Goal: Obtain resource: Download file/media

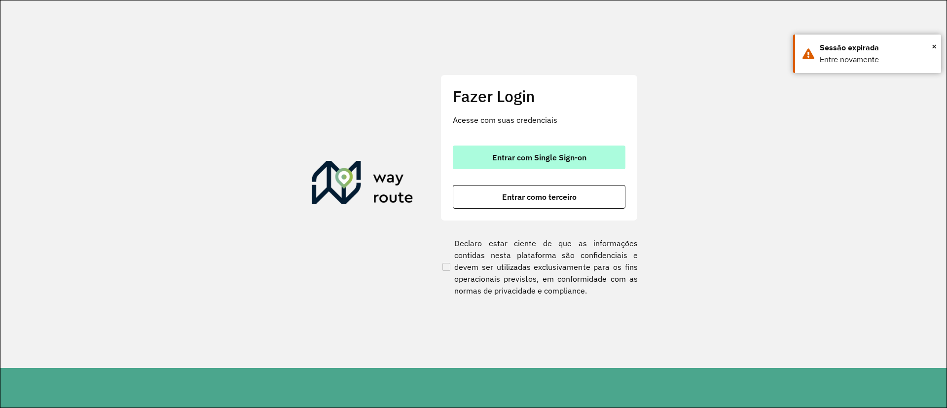
click at [527, 151] on button "Entrar com Single Sign-on" at bounding box center [539, 157] width 173 height 24
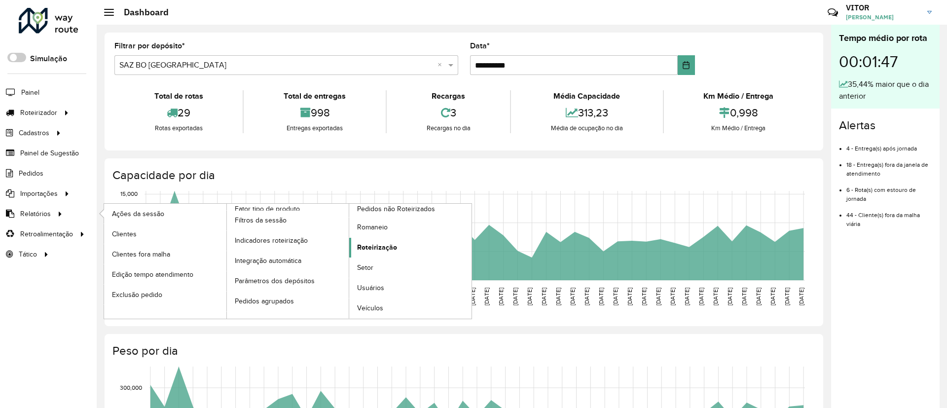
click at [386, 246] on span "Roteirização" at bounding box center [377, 247] width 40 height 10
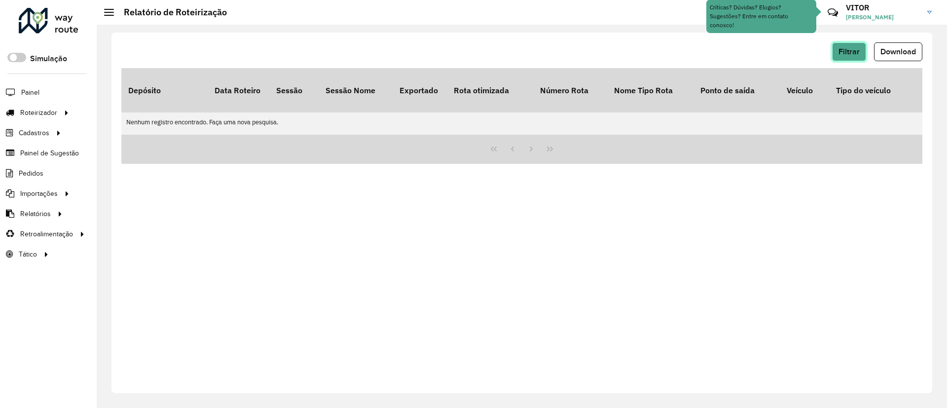
click at [628, 55] on button "Filtrar" at bounding box center [849, 51] width 34 height 19
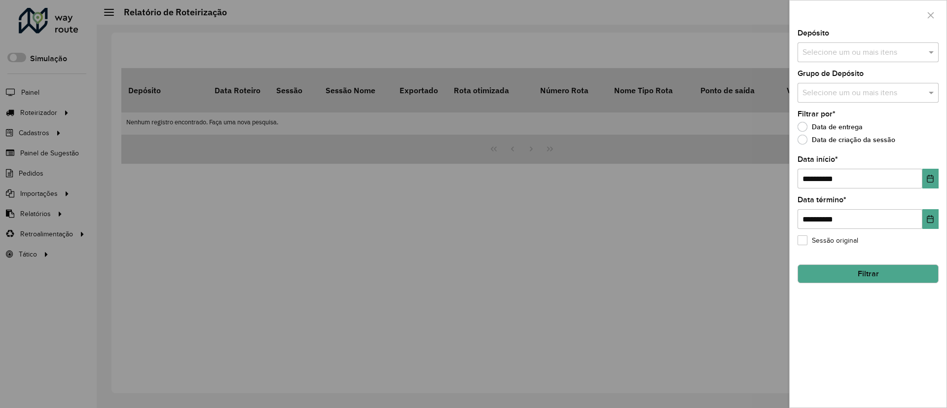
click at [628, 146] on div "Data de criação da sessão" at bounding box center [867, 142] width 141 height 12
click at [628, 15] on button "button" at bounding box center [930, 15] width 16 height 16
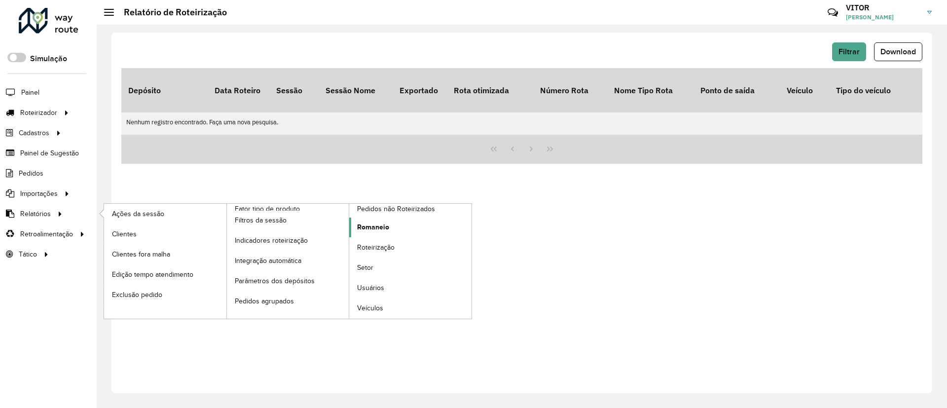
click at [381, 228] on span "Romaneio" at bounding box center [373, 227] width 32 height 10
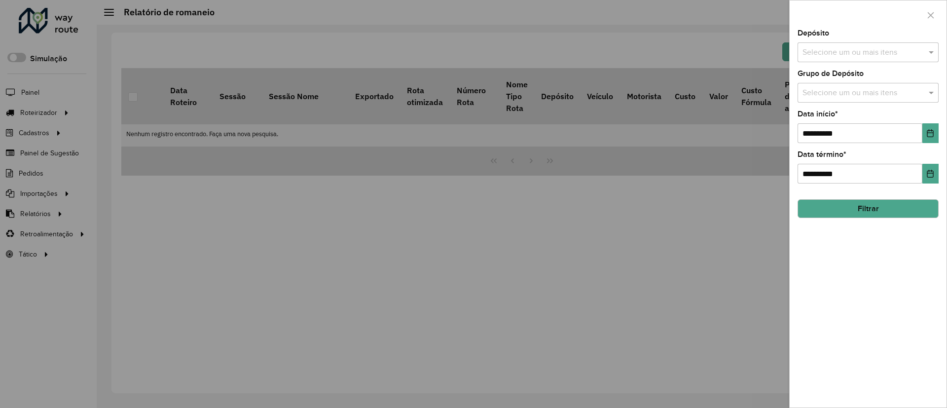
click at [628, 55] on input "text" at bounding box center [863, 53] width 126 height 12
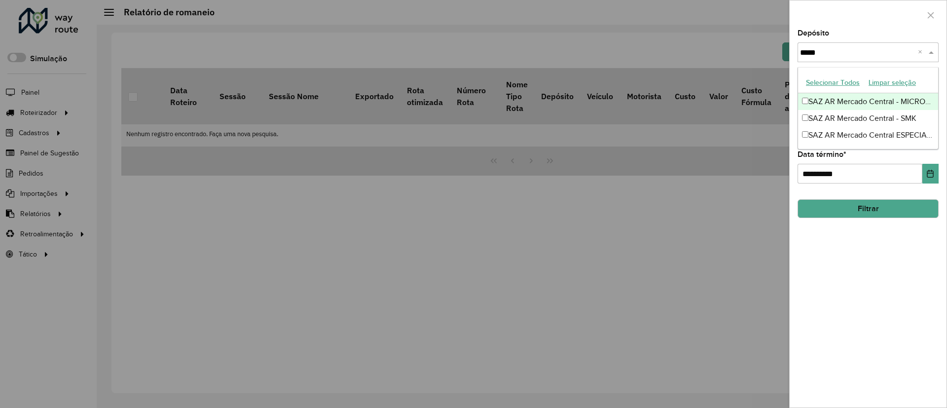
click at [628, 79] on button "Selecionar Todos" at bounding box center [832, 82] width 63 height 15
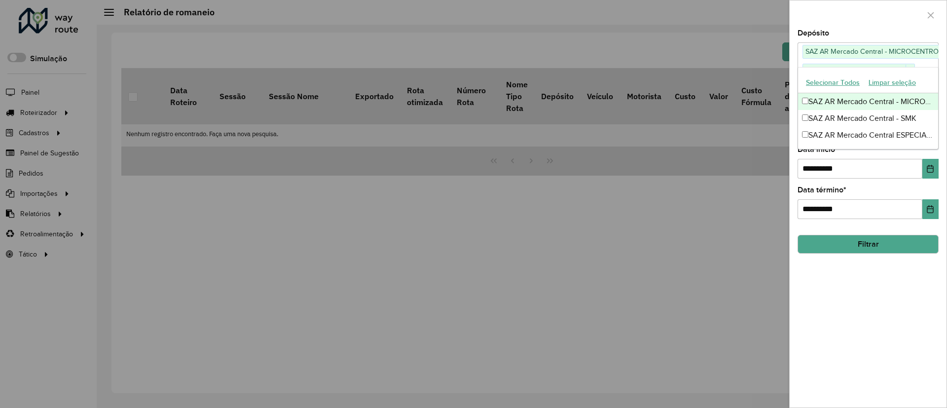
type input "*****"
click at [628, 20] on div at bounding box center [867, 14] width 157 height 29
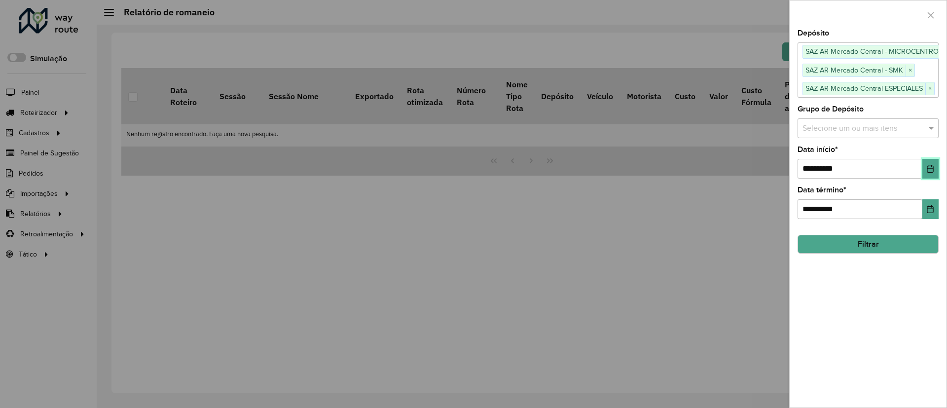
click at [628, 172] on button "Choose Date" at bounding box center [930, 169] width 16 height 20
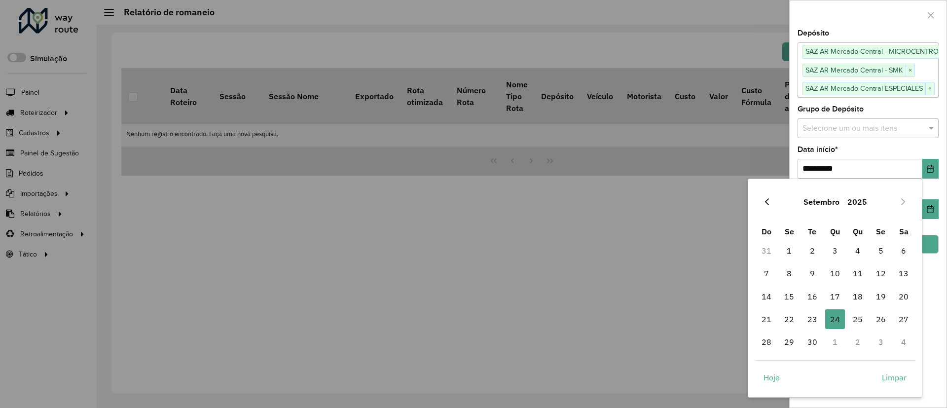
click at [628, 198] on button "Previous Month" at bounding box center [767, 202] width 16 height 16
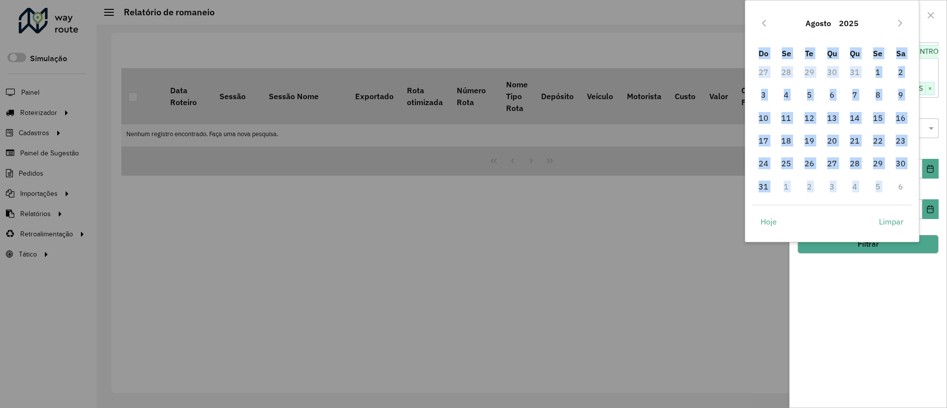
click at [628, 198] on div "[DATE] Do Se Te Qu Qu Se Sa 27 28 29 30 31 1 2 3 4 5 6 7 8 9 10 11 12 13 14 15 …" at bounding box center [832, 121] width 175 height 242
click at [628, 20] on icon "Previous Month" at bounding box center [764, 23] width 4 height 7
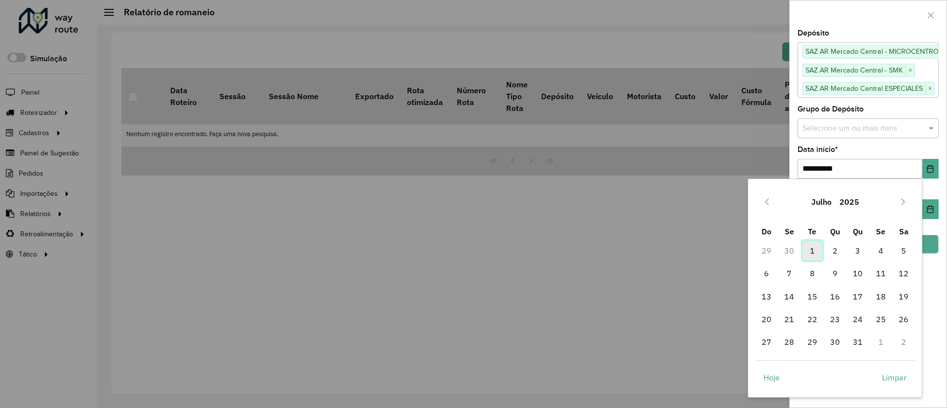
click at [628, 246] on span "1" at bounding box center [812, 251] width 20 height 20
type input "**********"
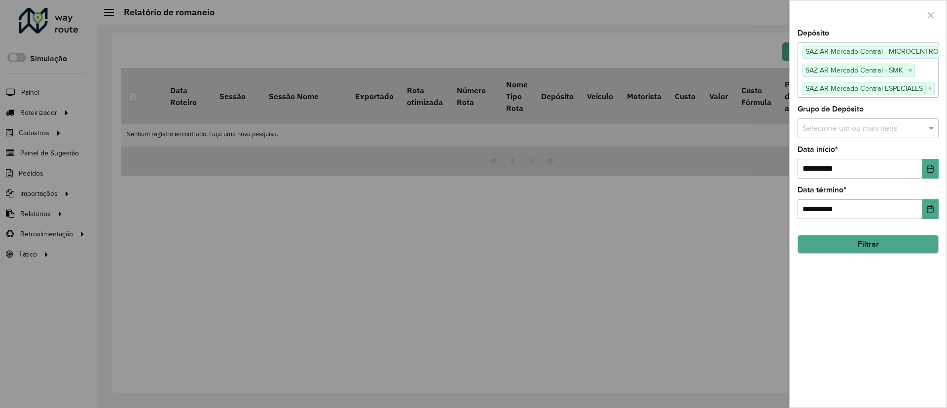
click at [628, 248] on button "Filtrar" at bounding box center [867, 244] width 141 height 19
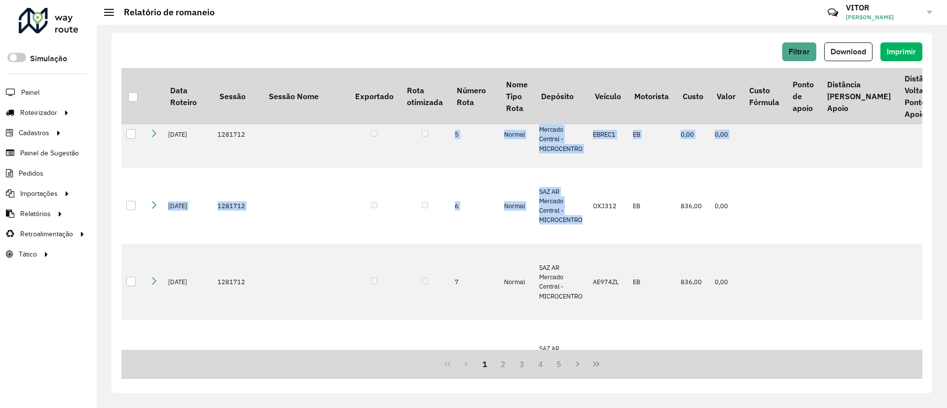
scroll to position [340, 0]
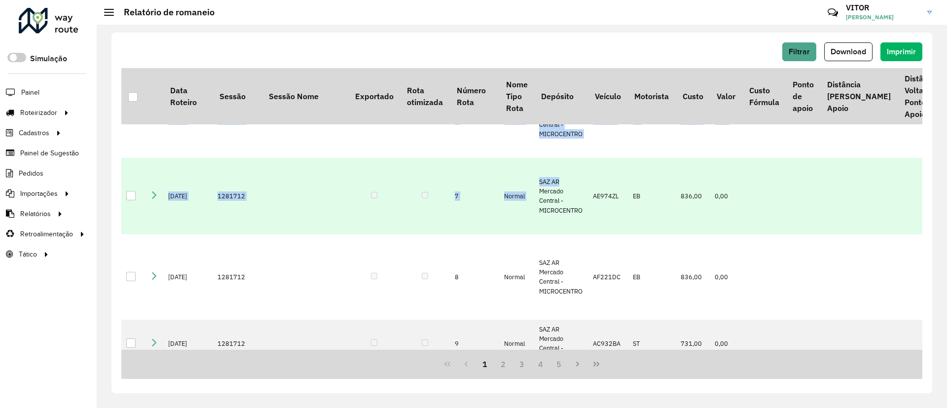
drag, startPoint x: 362, startPoint y: 346, endPoint x: 593, endPoint y: 319, distance: 232.4
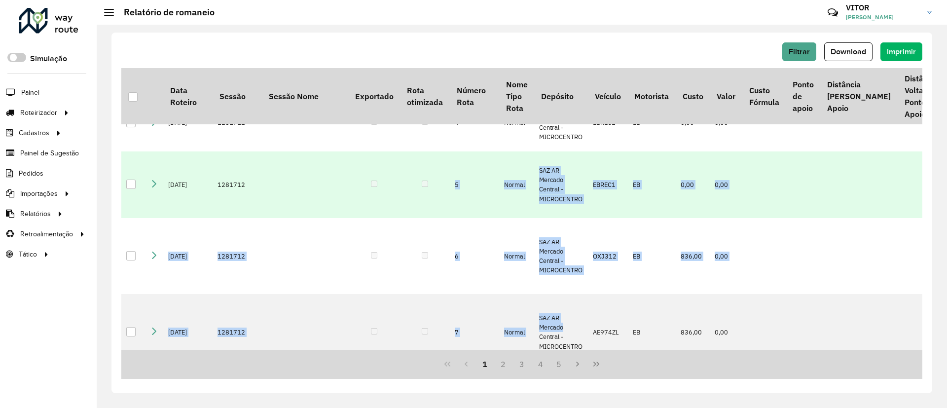
scroll to position [0, 0]
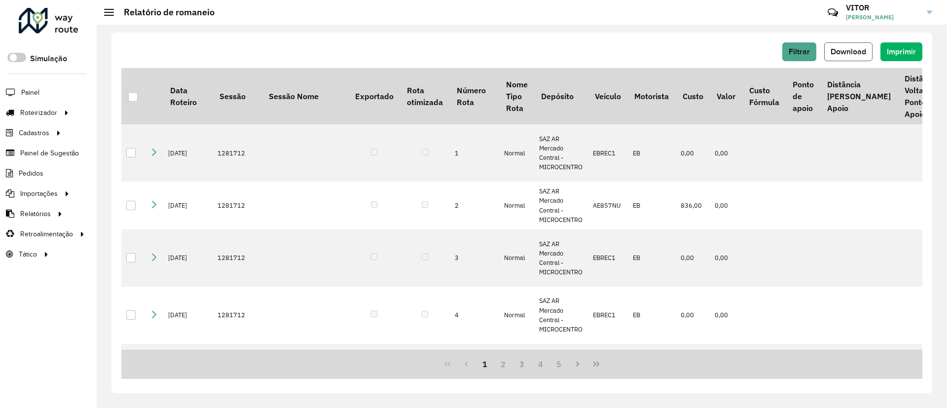
click at [628, 54] on span "Download" at bounding box center [847, 51] width 35 height 8
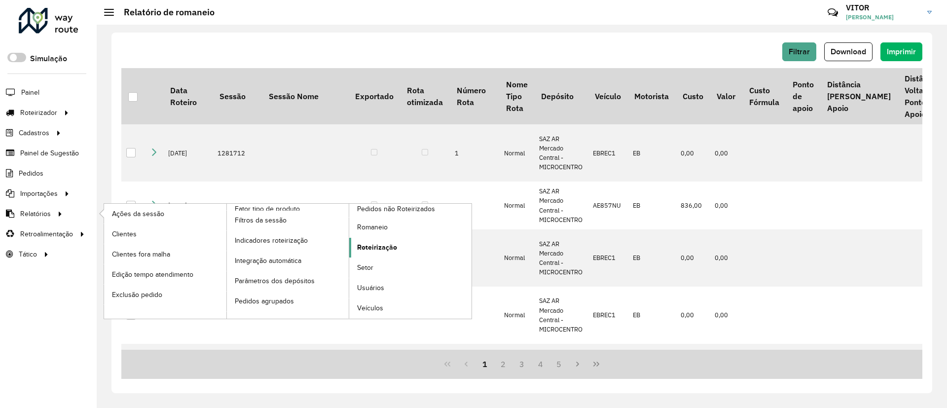
click at [375, 254] on link "Roteirização" at bounding box center [410, 248] width 122 height 20
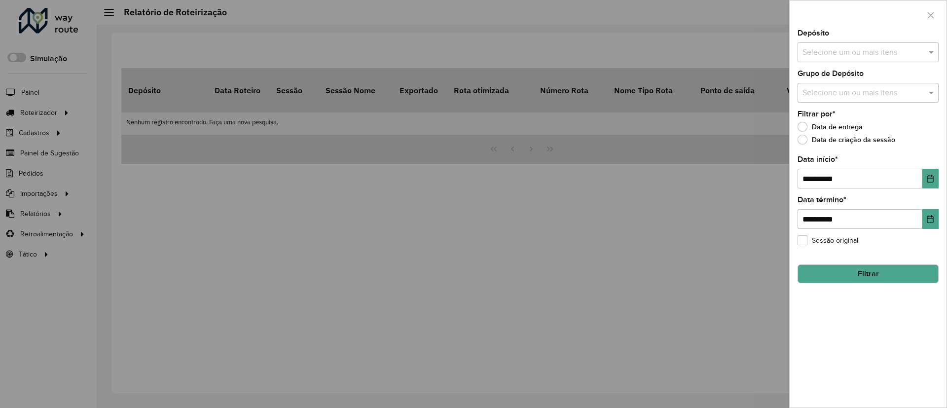
click at [628, 55] on input "text" at bounding box center [863, 53] width 126 height 12
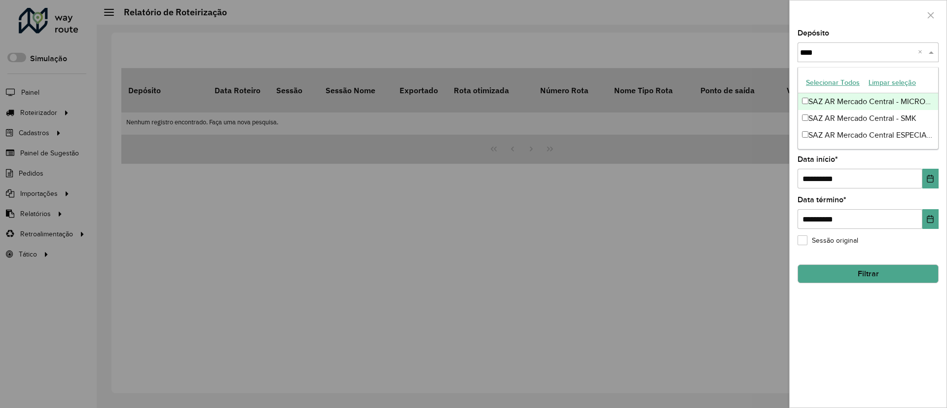
type input "*****"
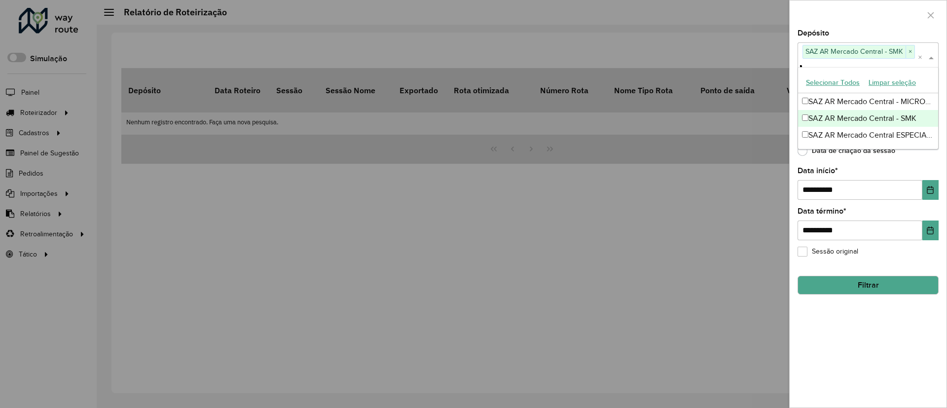
scroll to position [0, 14]
type input "****"
click at [628, 271] on div "**********" at bounding box center [867, 219] width 157 height 378
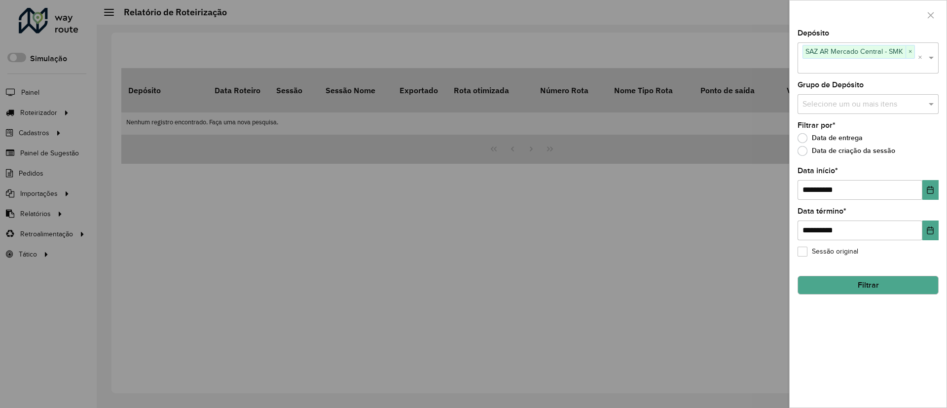
click at [628, 98] on input "text" at bounding box center [863, 104] width 126 height 12
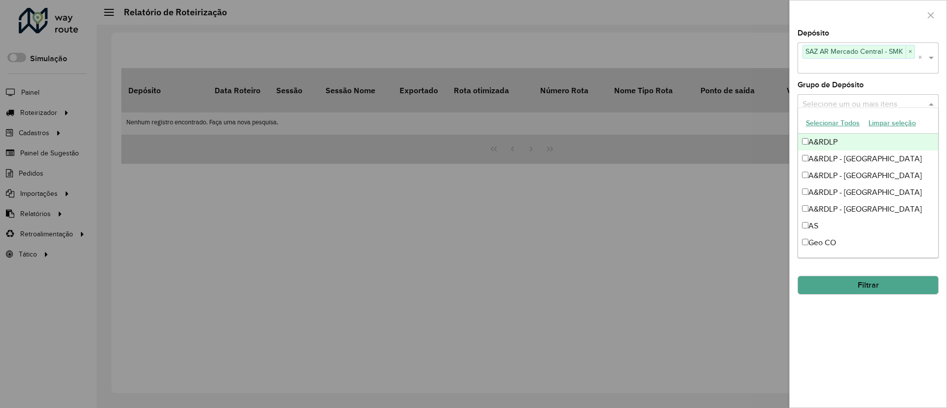
click at [628, 98] on input "text" at bounding box center [863, 104] width 126 height 12
click at [628, 94] on div "Selecione um ou mais itens" at bounding box center [867, 104] width 141 height 20
click at [628, 81] on div "Grupo de Depósito Selecione um ou mais itens" at bounding box center [867, 97] width 141 height 33
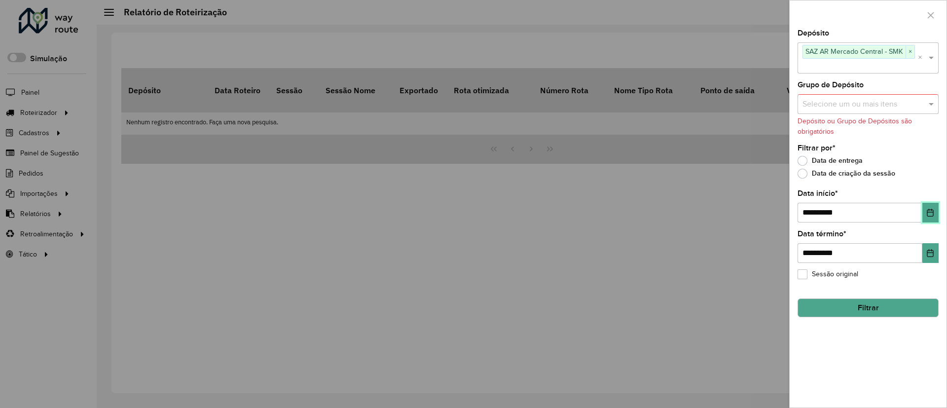
click at [628, 203] on button "Choose Date" at bounding box center [930, 213] width 16 height 20
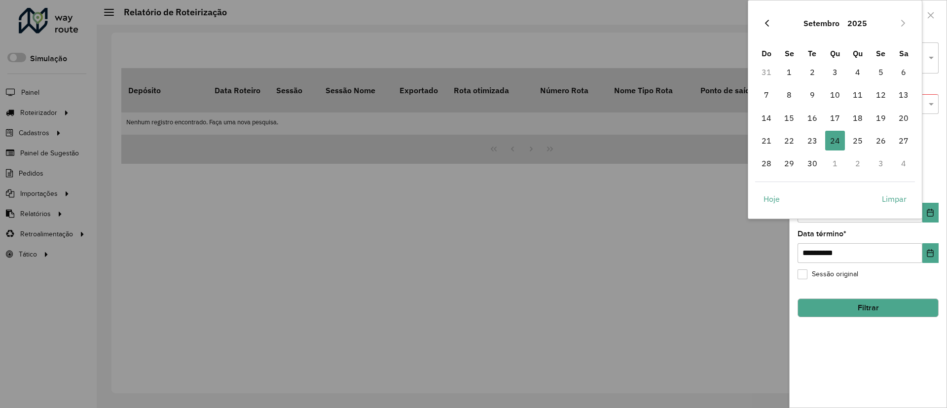
click at [628, 29] on button "Previous Month" at bounding box center [767, 23] width 16 height 16
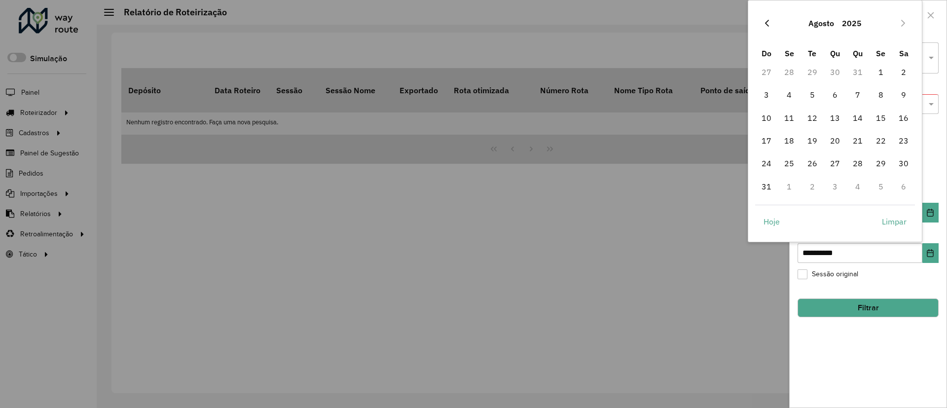
click at [628, 29] on button "Previous Month" at bounding box center [767, 23] width 16 height 16
click at [628, 74] on span "1" at bounding box center [812, 72] width 20 height 20
type input "**********"
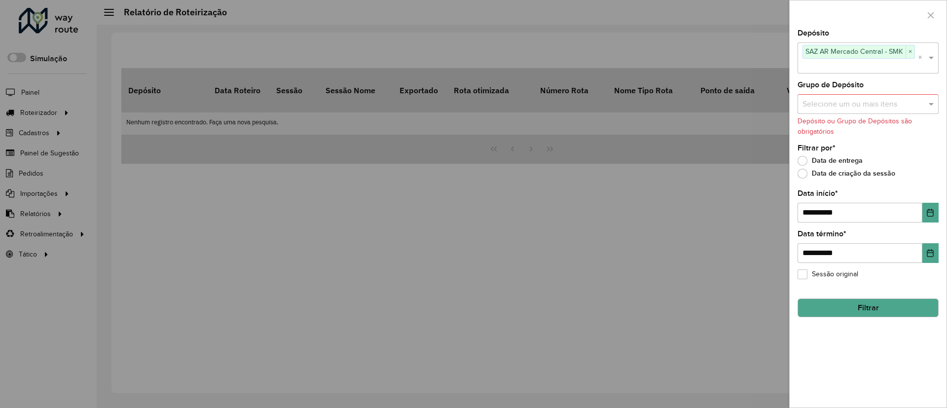
click at [628, 271] on button "Filtrar" at bounding box center [867, 307] width 141 height 19
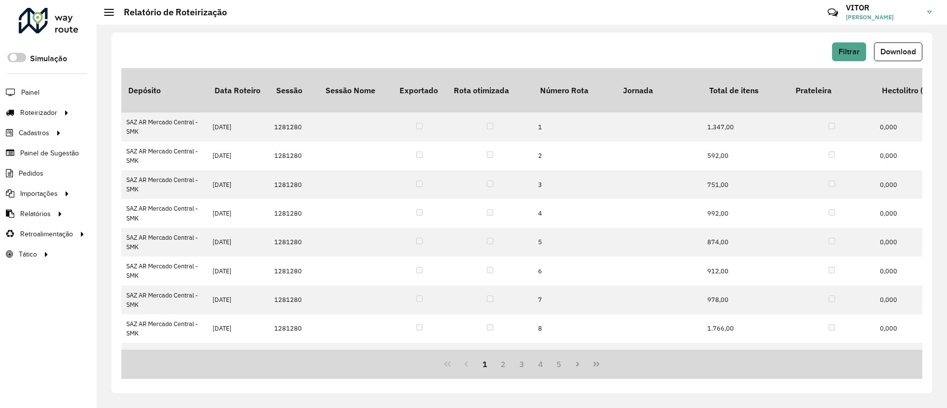
scroll to position [0, 3201]
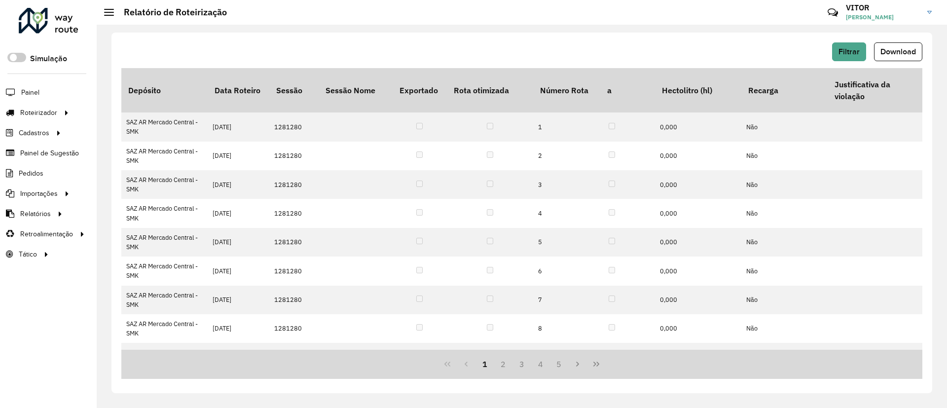
click at [628, 40] on div "Filtrar Download Depósito Data Roteiro Sessão Sessão Nome Exportado Rota otimiz…" at bounding box center [521, 213] width 820 height 360
click at [628, 44] on button "Download" at bounding box center [898, 51] width 48 height 19
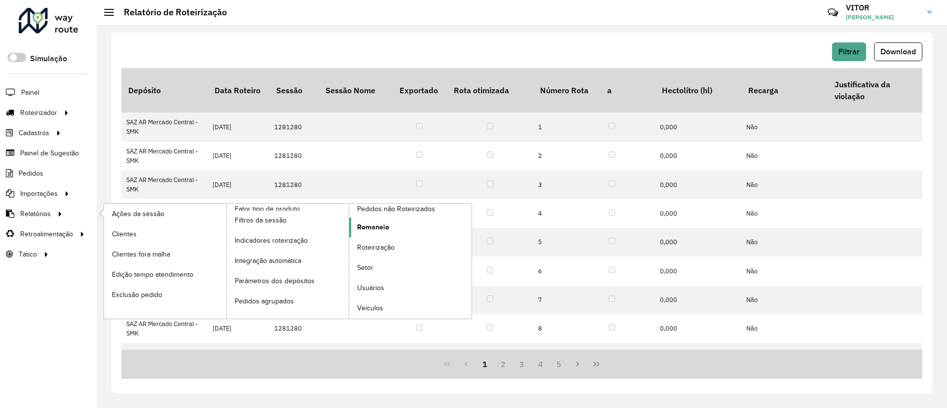
click at [379, 234] on link "Romaneio" at bounding box center [410, 227] width 122 height 20
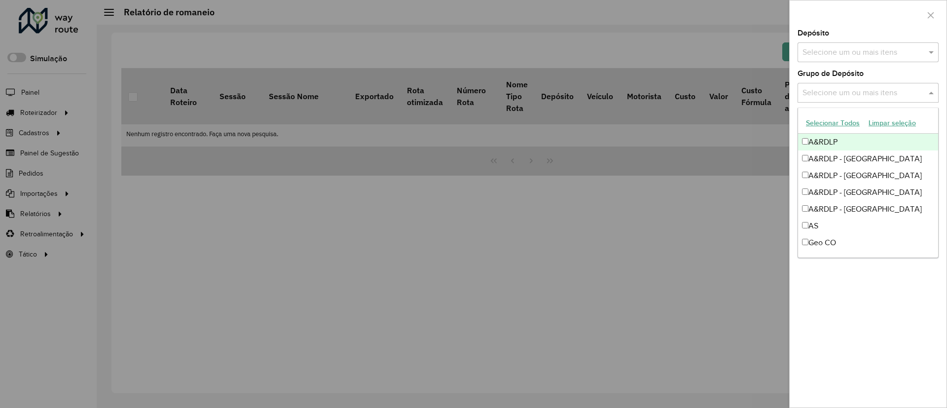
click at [628, 90] on input "text" at bounding box center [863, 93] width 126 height 12
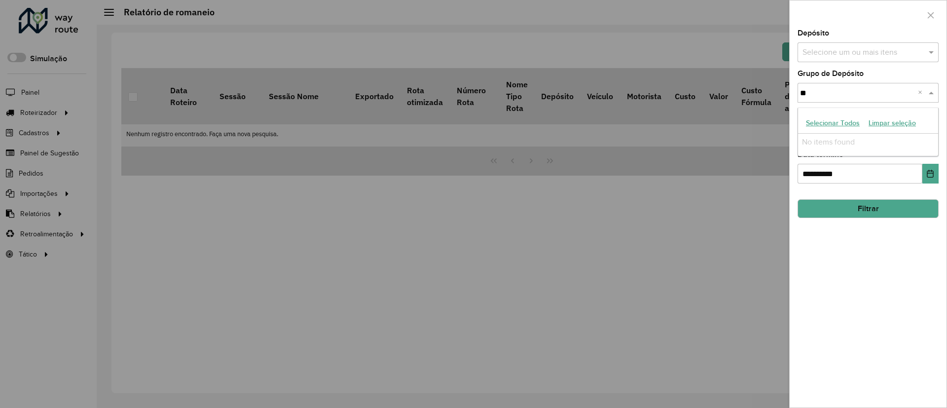
type input "*"
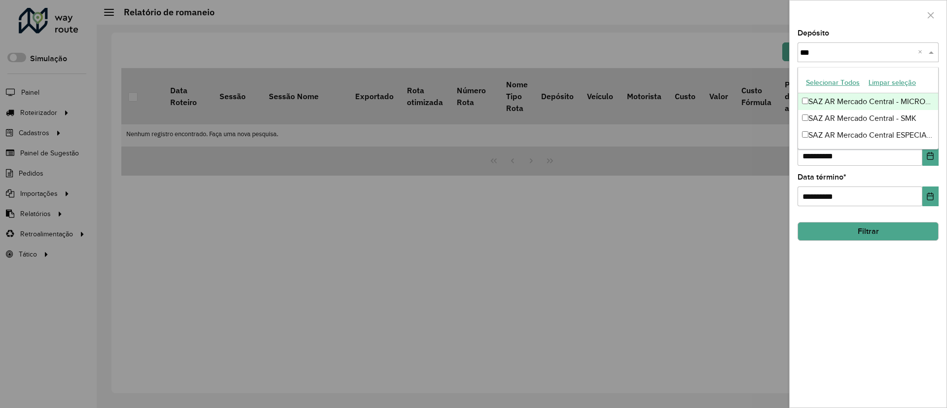
type input "****"
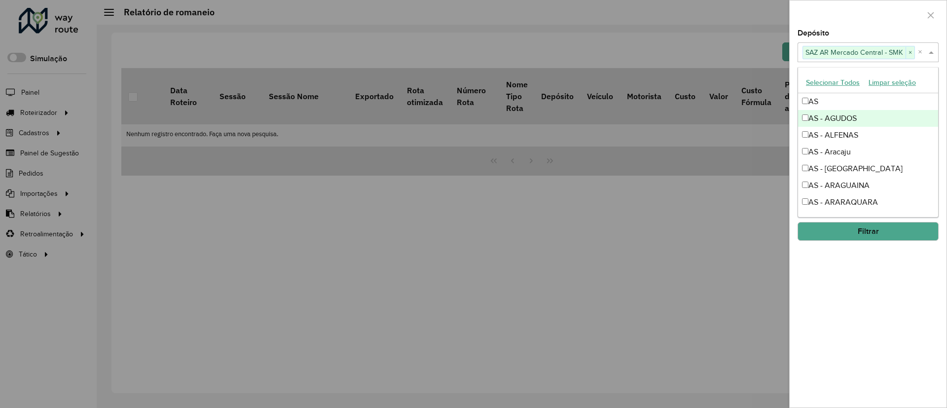
click at [628, 23] on div at bounding box center [867, 14] width 157 height 29
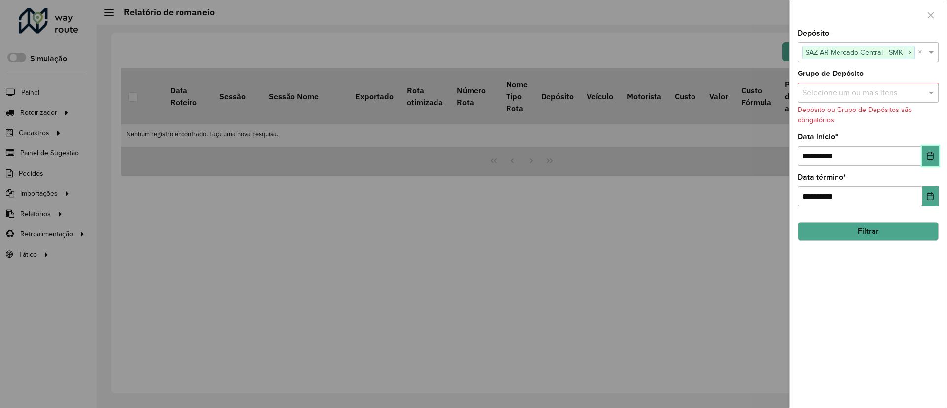
click at [628, 152] on icon "Choose Date" at bounding box center [930, 156] width 8 height 8
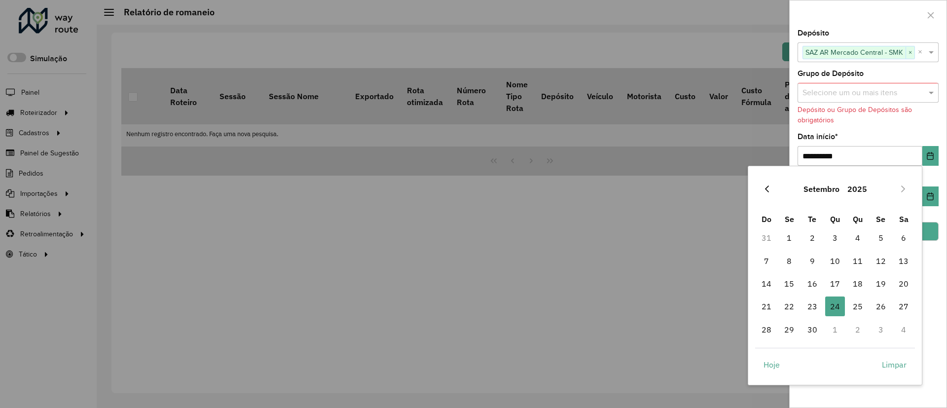
click at [628, 182] on button "Previous Month" at bounding box center [767, 189] width 16 height 16
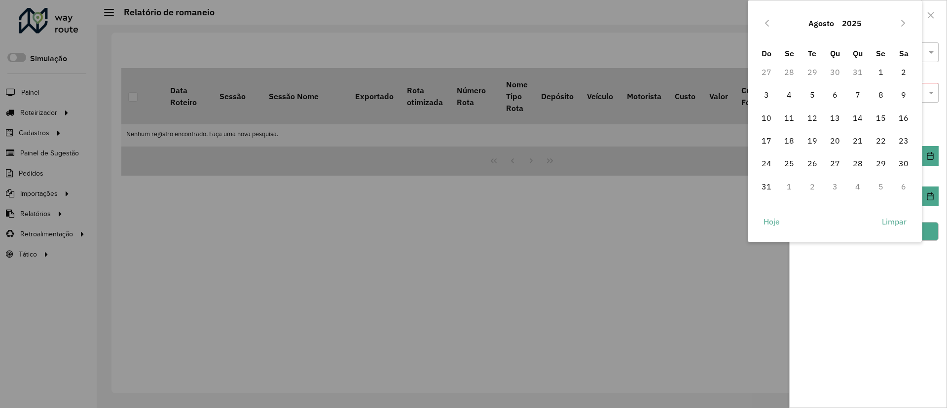
click at [628, 182] on span "31" at bounding box center [766, 187] width 20 height 20
type input "**********"
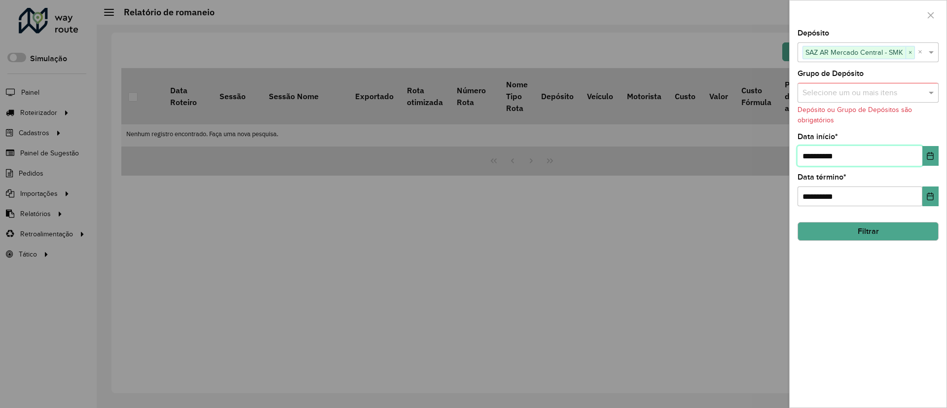
click at [628, 152] on input "**********" at bounding box center [859, 156] width 125 height 20
click at [628, 154] on button "Choose Date" at bounding box center [930, 156] width 16 height 20
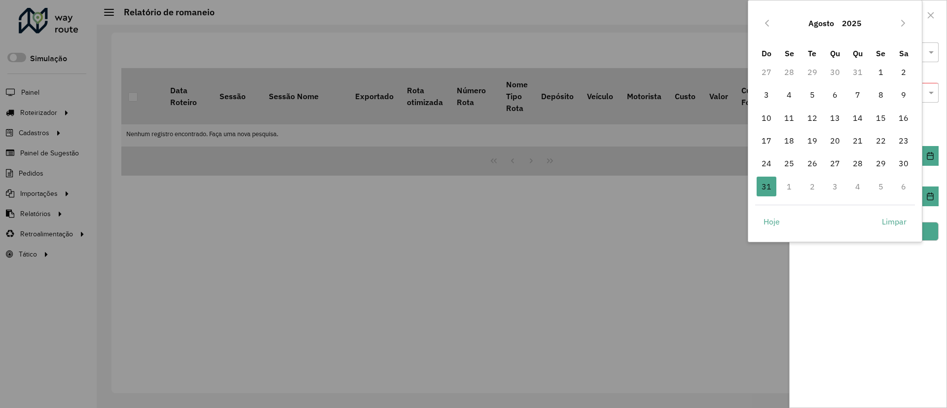
click at [628, 19] on button "Previous Month" at bounding box center [767, 23] width 16 height 16
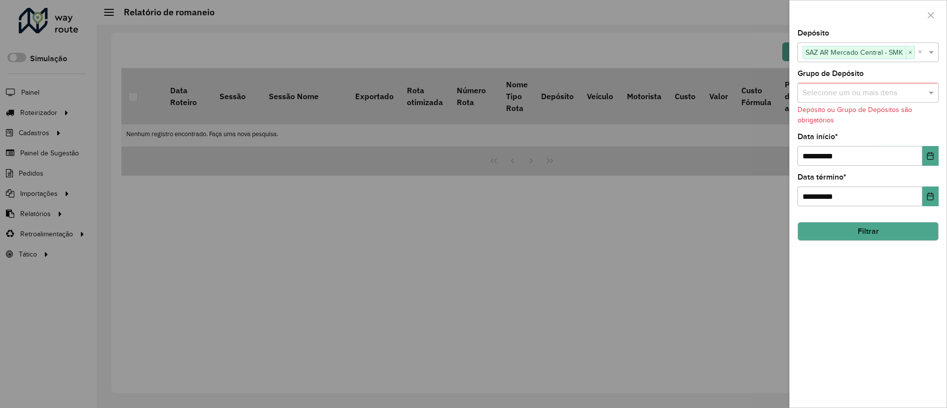
click at [628, 19] on div at bounding box center [473, 204] width 947 height 408
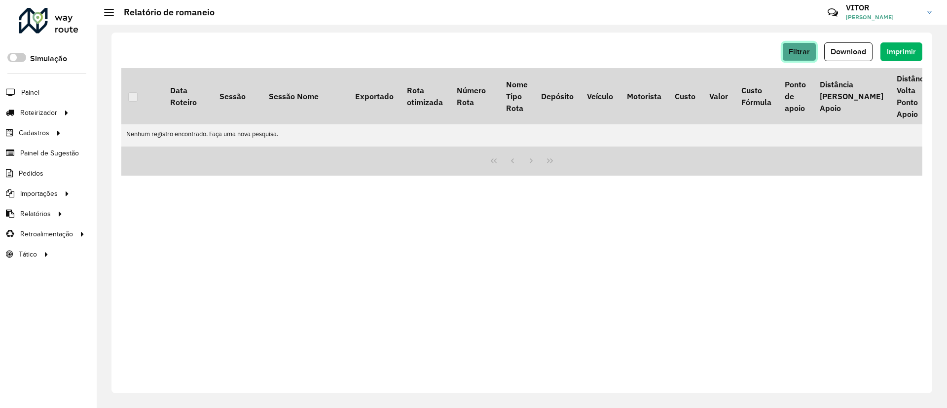
click at [628, 47] on span "Filtrar" at bounding box center [798, 51] width 21 height 8
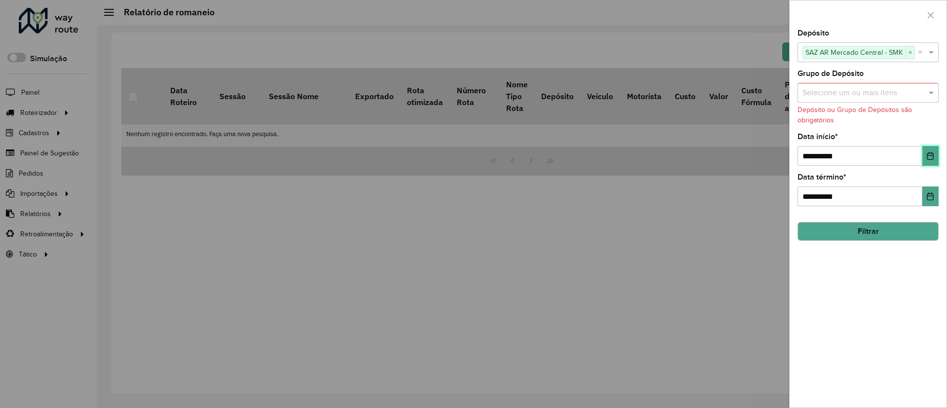
click at [628, 165] on button "Choose Date" at bounding box center [930, 156] width 16 height 20
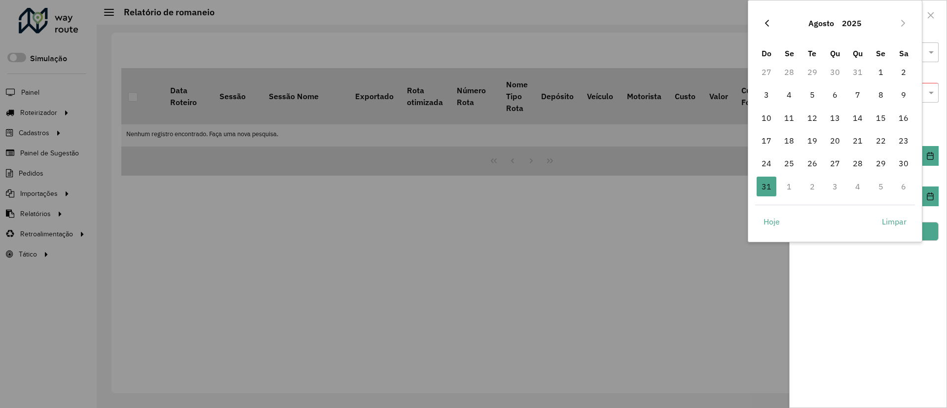
click at [628, 23] on button "Previous Month" at bounding box center [767, 23] width 16 height 16
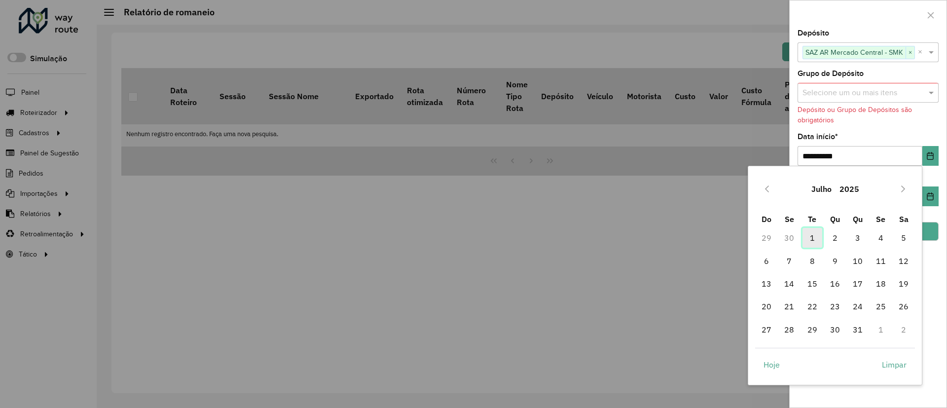
click at [628, 237] on span "1" at bounding box center [812, 238] width 20 height 20
type input "**********"
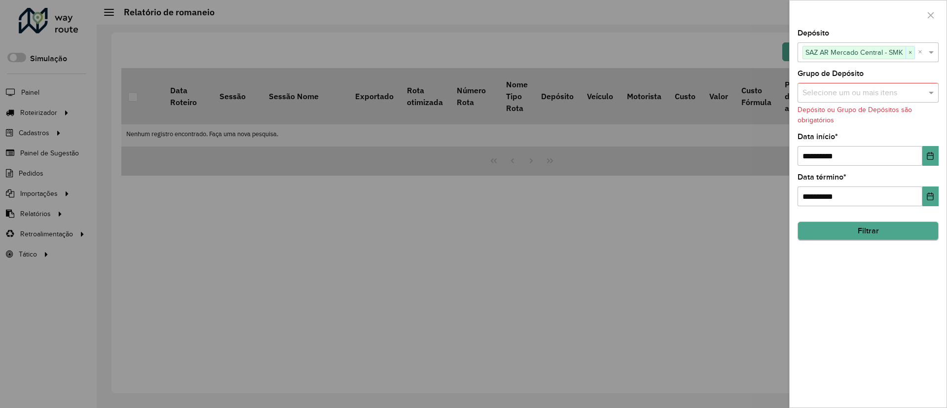
click at [628, 235] on div "**********" at bounding box center [867, 219] width 157 height 378
click at [628, 233] on button "Filtrar" at bounding box center [867, 231] width 141 height 19
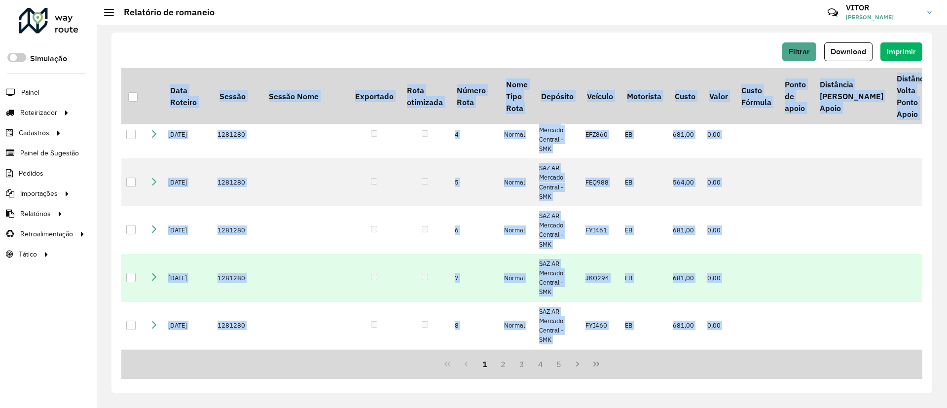
scroll to position [303, 0]
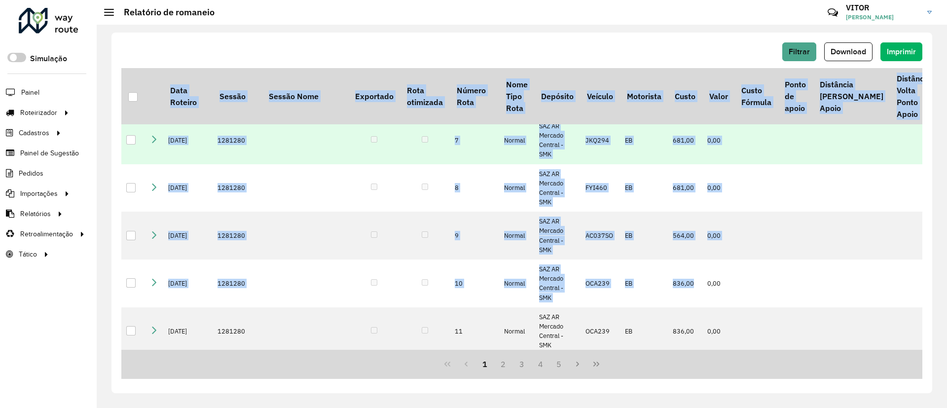
drag, startPoint x: 446, startPoint y: 351, endPoint x: 696, endPoint y: 349, distance: 250.5
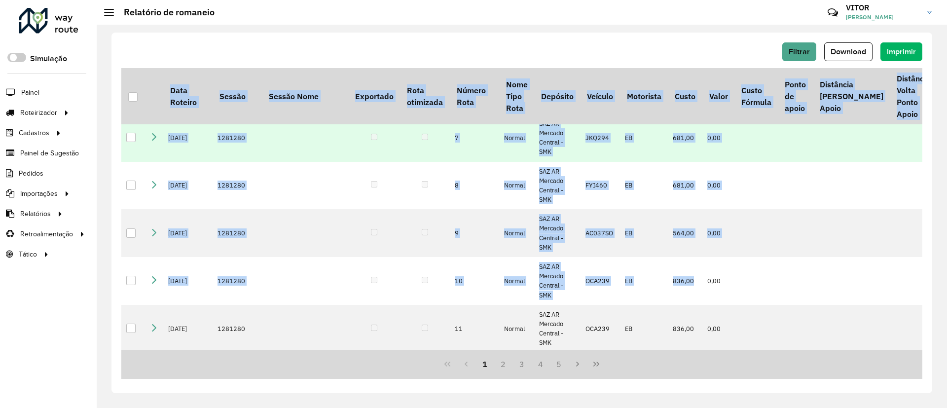
click at [628, 271] on div "Data Roteiro Sessão Sessão Nome Exportado Rota otimizada Número Rota Nome Tipo …" at bounding box center [521, 223] width 801 height 311
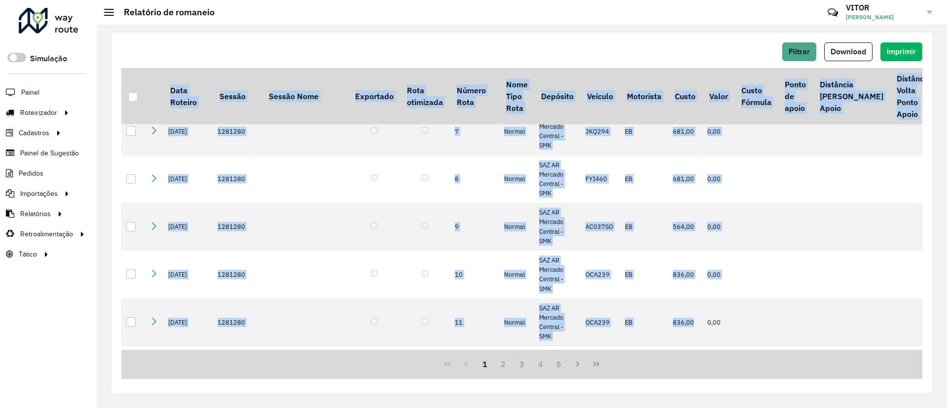
click at [628, 54] on span "Download" at bounding box center [847, 51] width 35 height 8
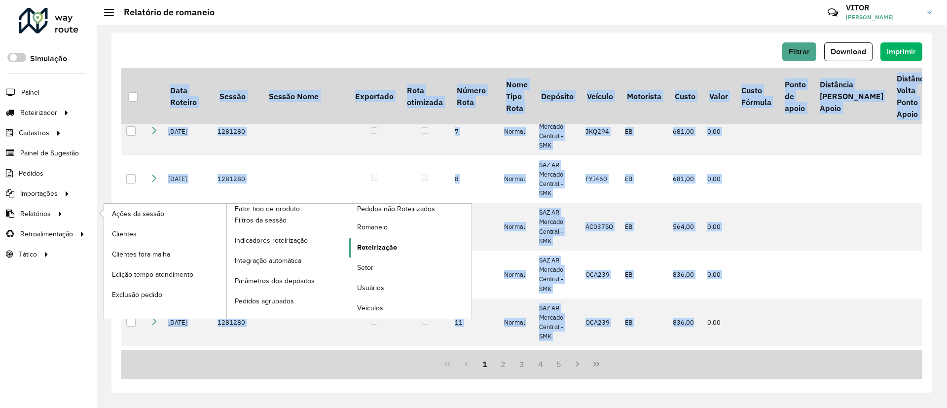
click at [378, 242] on span "Roteirização" at bounding box center [377, 247] width 40 height 10
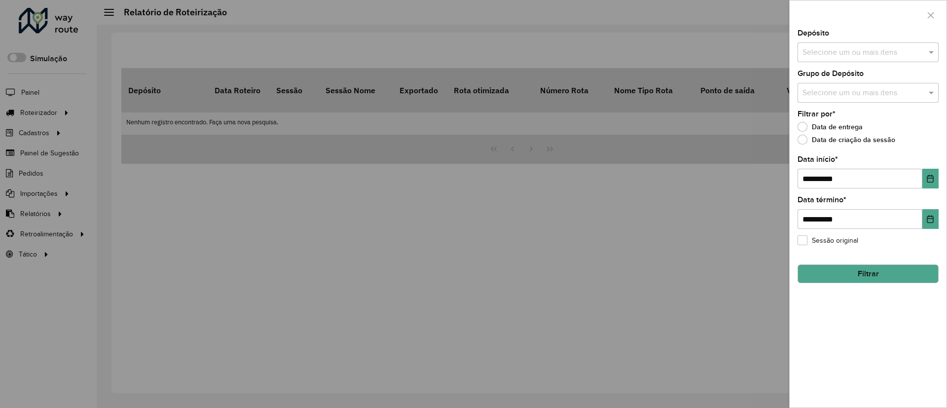
click at [628, 54] on input "text" at bounding box center [863, 53] width 126 height 12
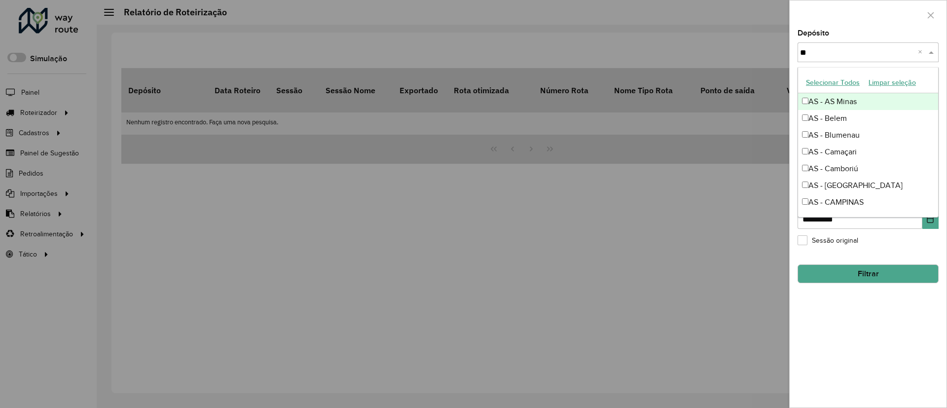
type input "***"
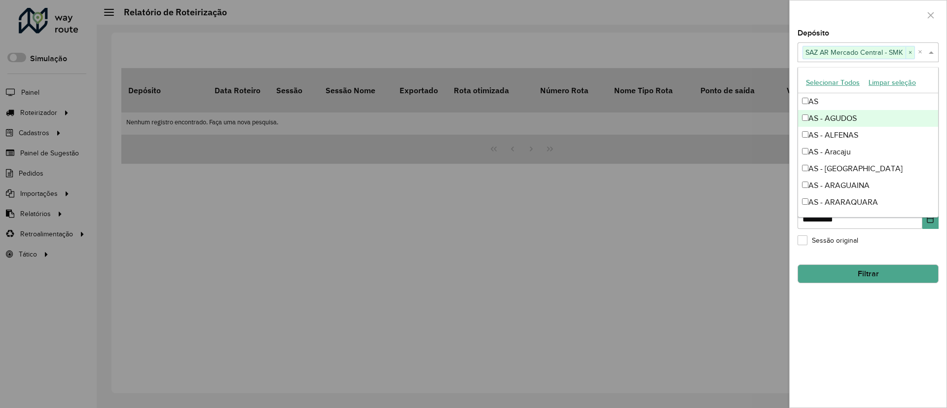
click at [628, 16] on div at bounding box center [867, 14] width 157 height 29
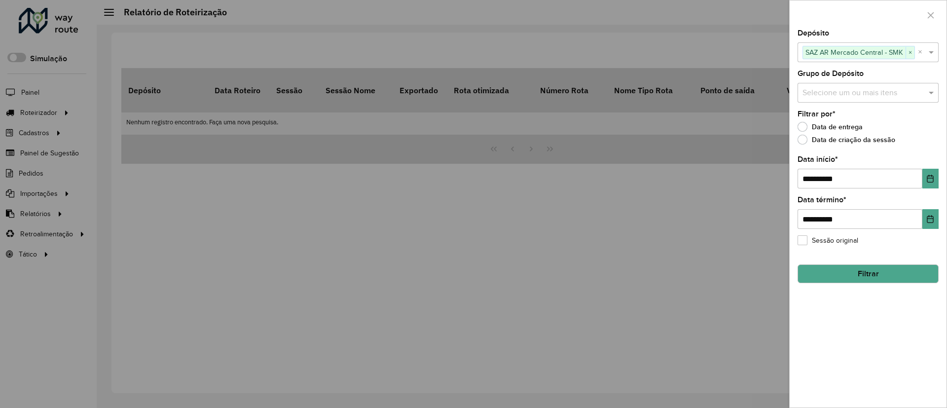
click at [628, 190] on div "**********" at bounding box center [867, 219] width 157 height 378
click at [628, 185] on input "**********" at bounding box center [859, 179] width 125 height 20
click at [628, 183] on button "Choose Date" at bounding box center [930, 179] width 16 height 20
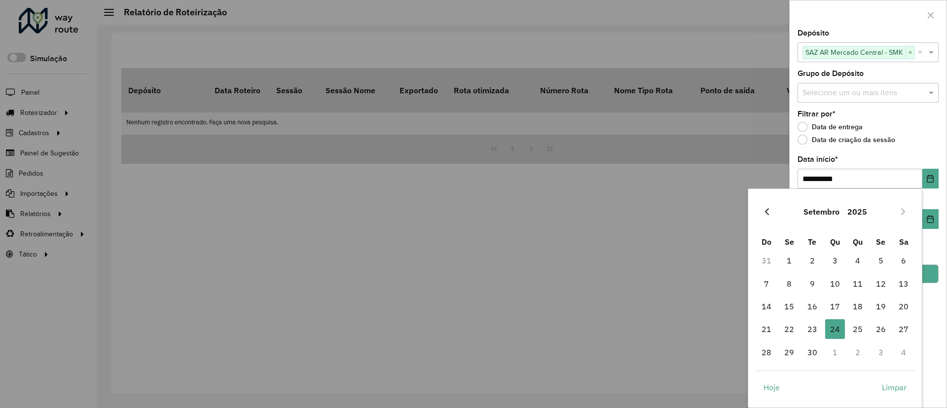
click at [628, 213] on button "Previous Month" at bounding box center [767, 212] width 16 height 16
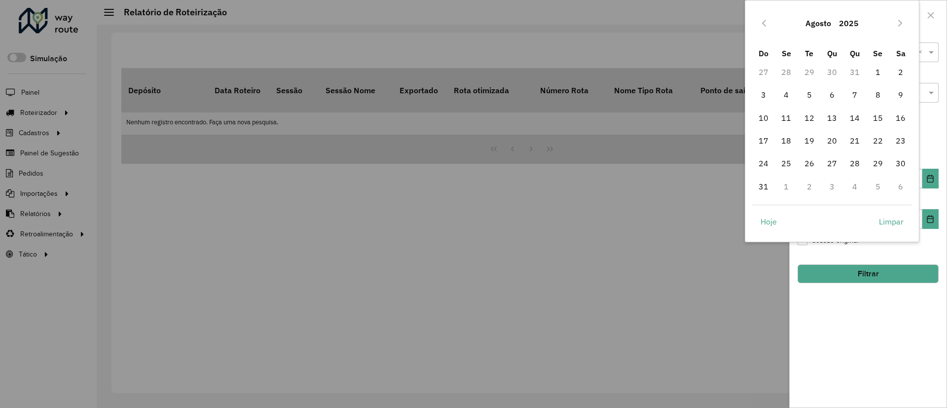
click at [628, 213] on button "Hoje" at bounding box center [768, 222] width 33 height 20
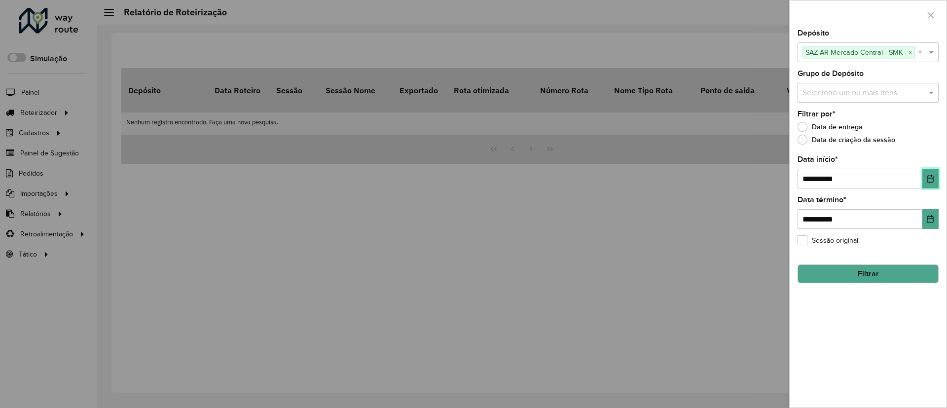
click at [628, 175] on button "Choose Date" at bounding box center [930, 179] width 16 height 20
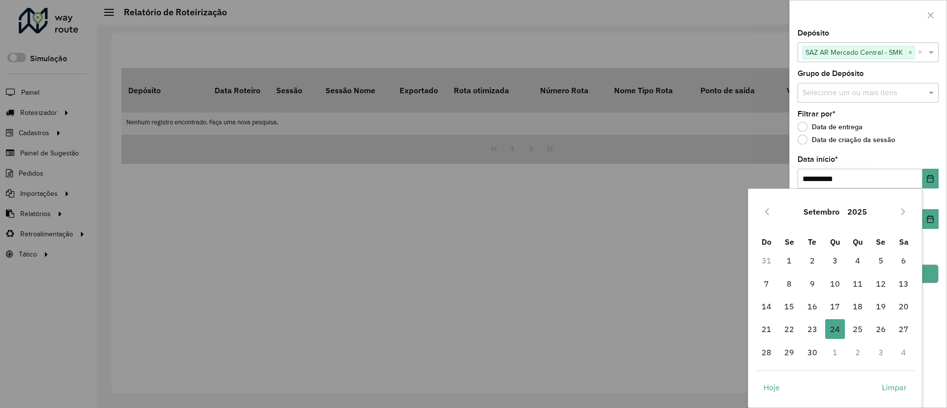
click at [628, 198] on div "[DATE]" at bounding box center [835, 212] width 160 height 32
click at [628, 209] on icon "Previous Month" at bounding box center [767, 211] width 4 height 7
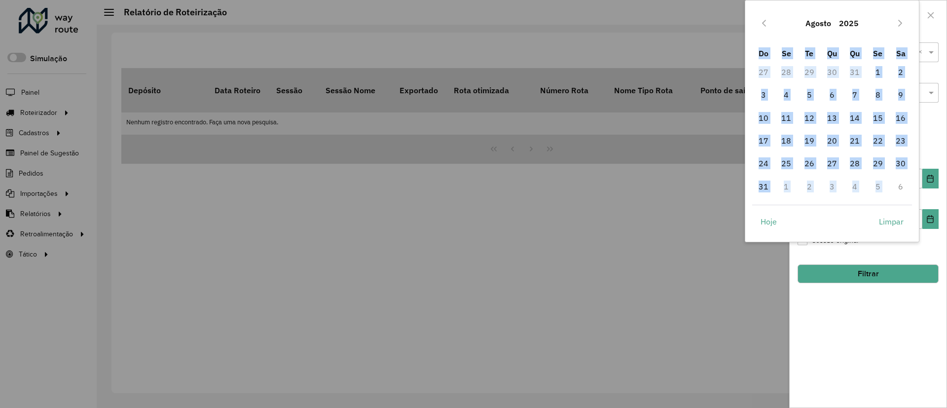
click at [628, 209] on div "Hoje Limpar" at bounding box center [832, 220] width 160 height 30
click at [628, 23] on icon "Previous Month" at bounding box center [764, 23] width 8 height 8
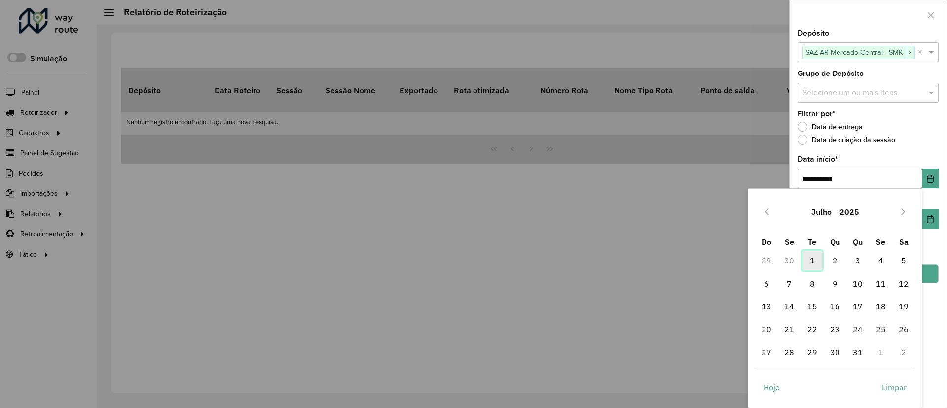
click at [628, 259] on span "1" at bounding box center [812, 260] width 20 height 20
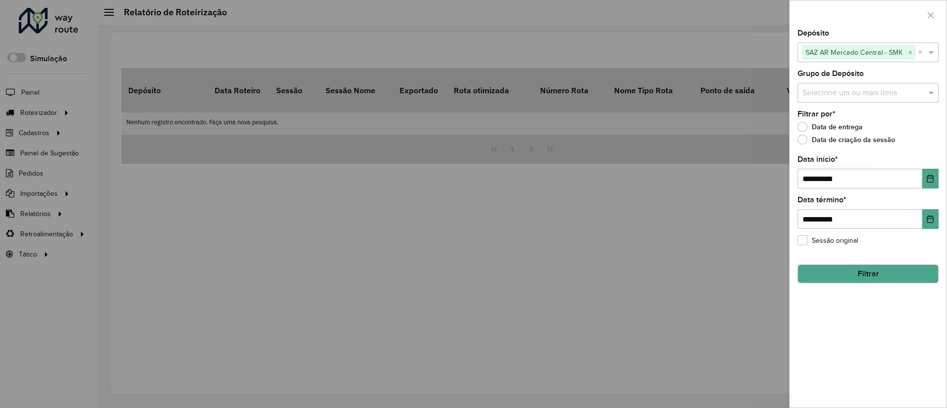
click at [628, 271] on button "Filtrar" at bounding box center [867, 273] width 141 height 19
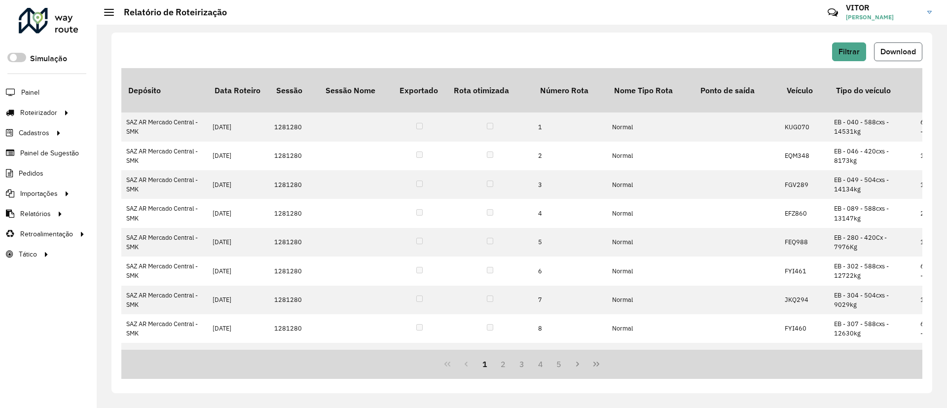
click at [628, 56] on button "Download" at bounding box center [898, 51] width 48 height 19
click at [628, 52] on span "Filtrar" at bounding box center [848, 51] width 21 height 8
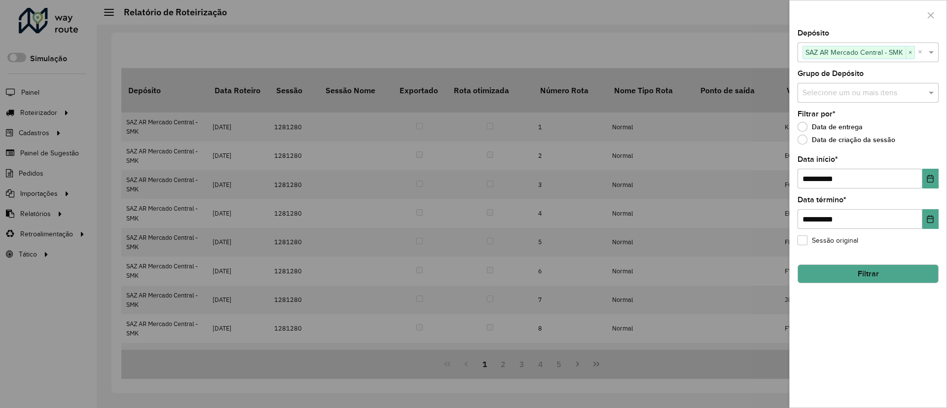
click at [628, 51] on span "SAZ AR Mercado Central - SMK" at bounding box center [854, 52] width 103 height 12
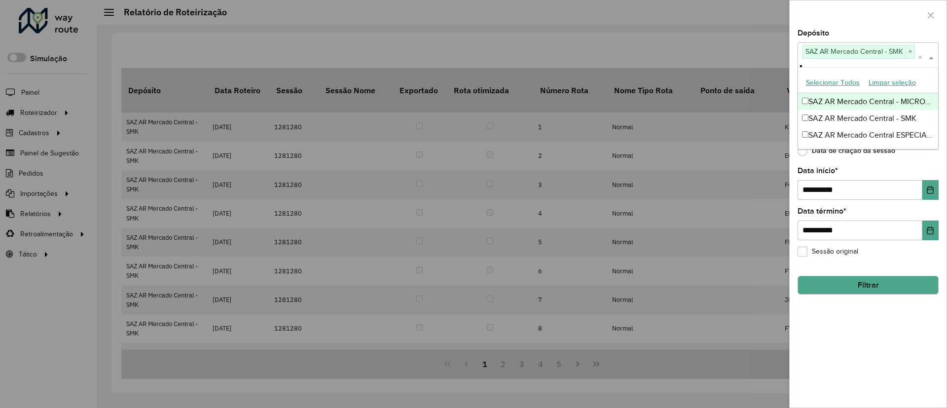
scroll to position [0, 19]
type input "*****"
click at [628, 93] on div "SAZ AR Mercado Central - MICROCENTRO" at bounding box center [868, 101] width 140 height 17
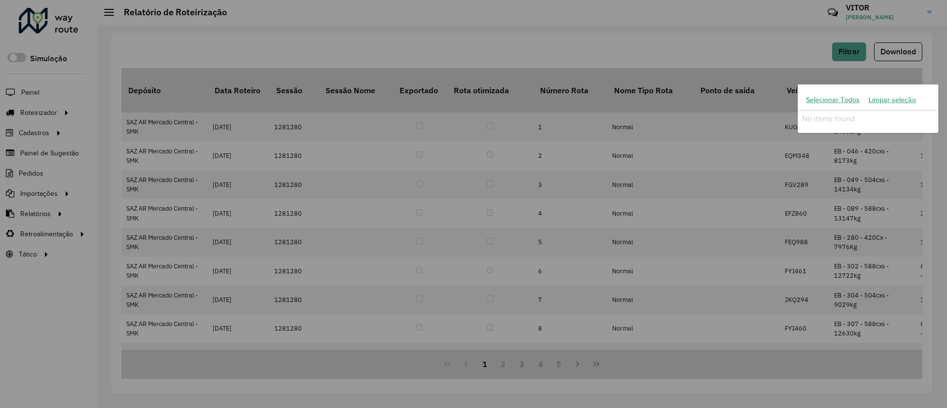
scroll to position [0, 0]
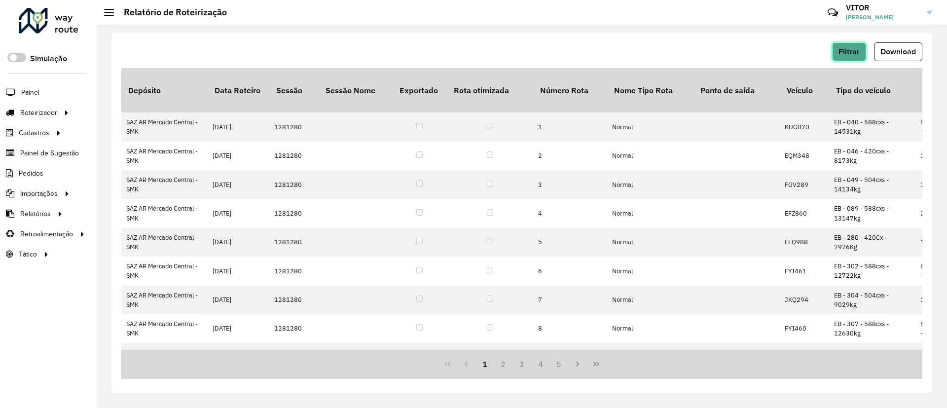
click at [628, 56] on button "Filtrar" at bounding box center [849, 51] width 34 height 19
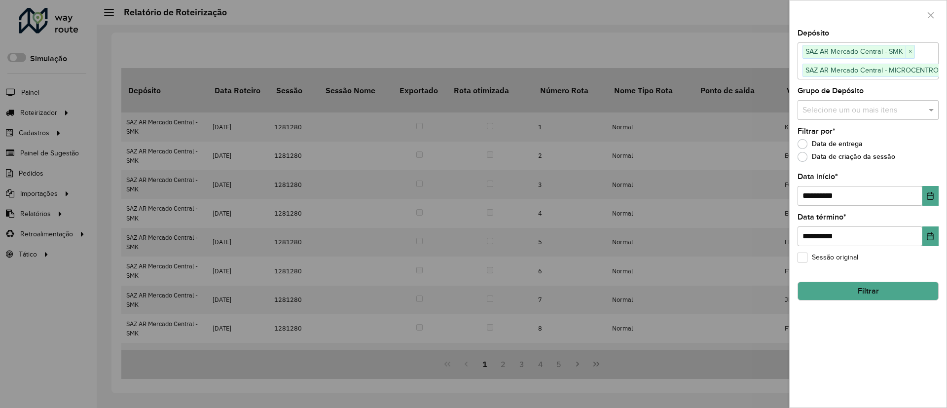
click at [628, 50] on div "Selecione um ou mais itens SAZ AR Mercado Central - SMK × [GEOGRAPHIC_DATA] - M…" at bounding box center [873, 60] width 153 height 36
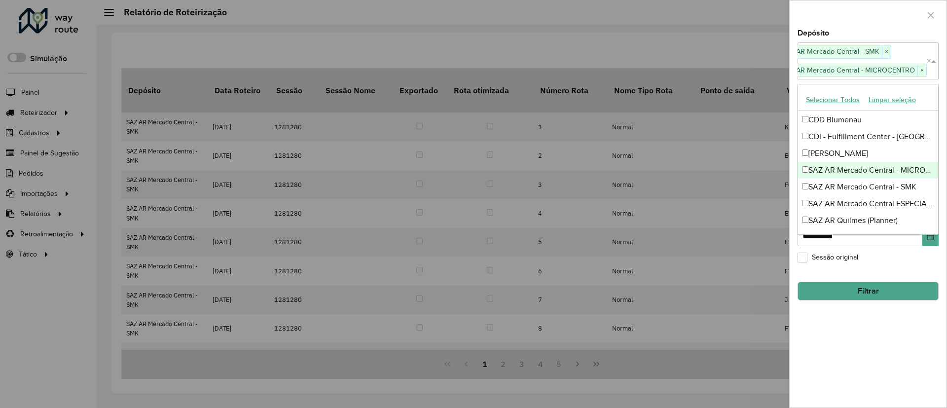
scroll to position [16, 0]
type input "***"
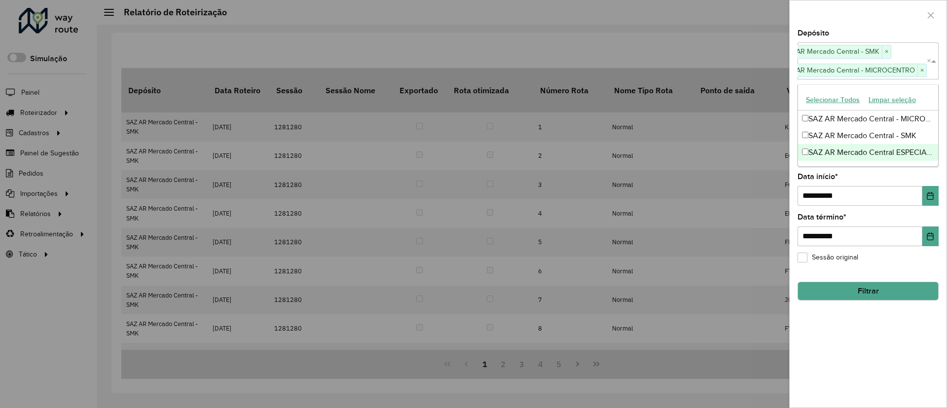
click at [628, 158] on div "SAZ AR Mercado Central ESPECIALES" at bounding box center [868, 152] width 140 height 17
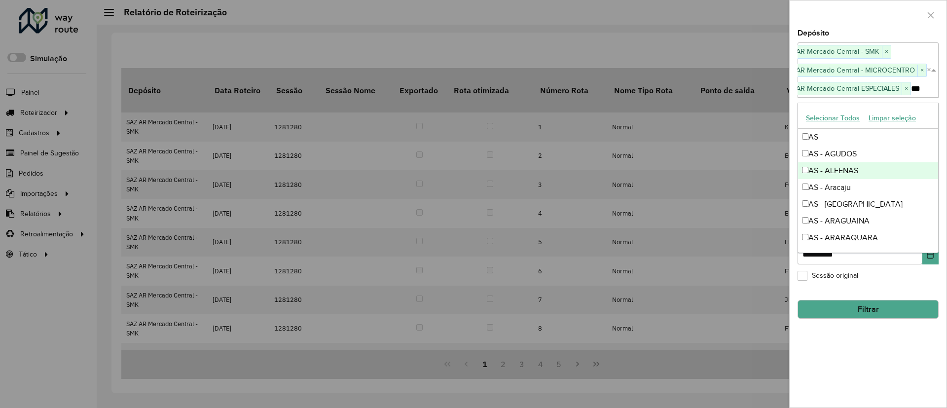
click at [628, 271] on div "**********" at bounding box center [867, 219] width 157 height 378
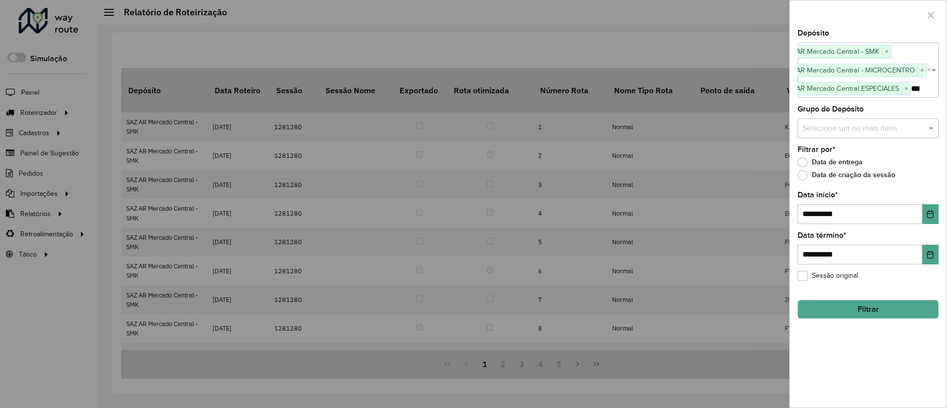
click at [628, 271] on button "Filtrar" at bounding box center [867, 309] width 141 height 19
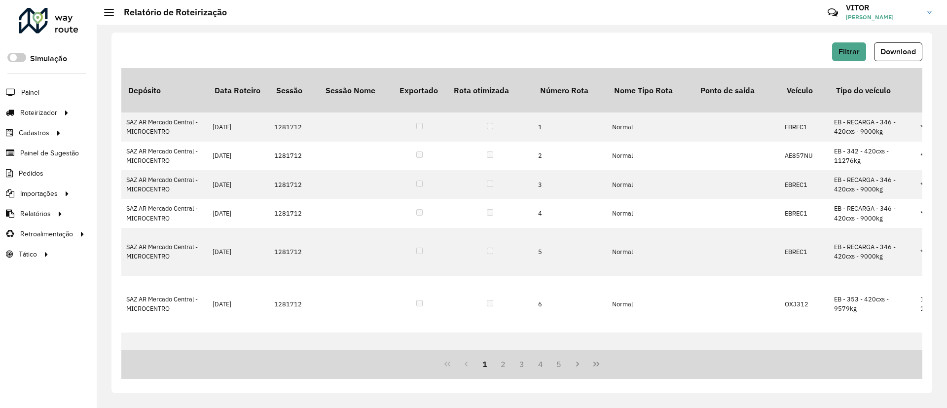
click at [628, 40] on div "Filtrar Download Depósito Data Roteiro Sessão Sessão Nome Exportado Rota otimiz…" at bounding box center [521, 213] width 820 height 360
click at [628, 55] on span "Download" at bounding box center [897, 51] width 35 height 8
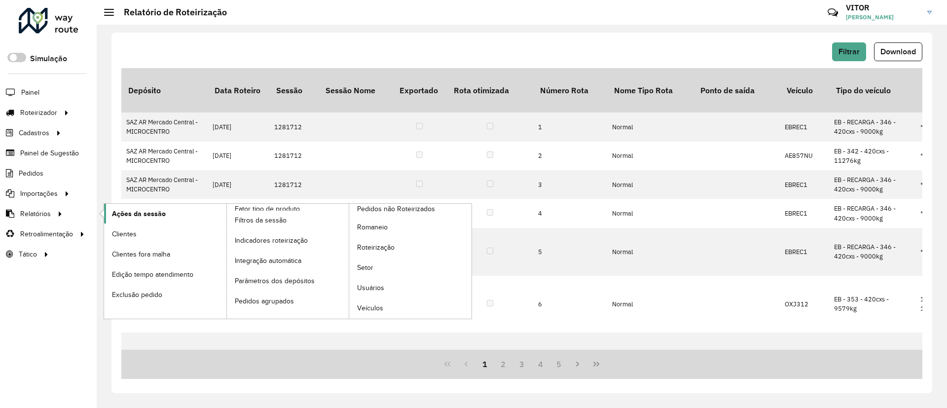
click at [172, 216] on link "Ações da sessão" at bounding box center [165, 214] width 122 height 20
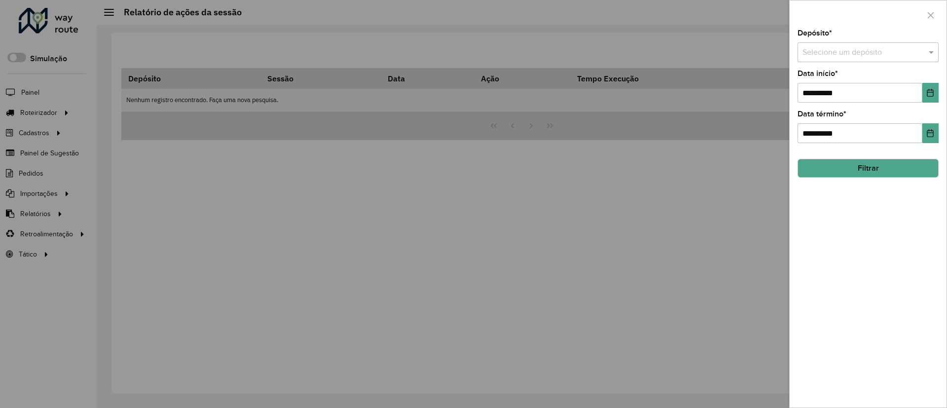
click at [628, 56] on input "text" at bounding box center [857, 53] width 111 height 12
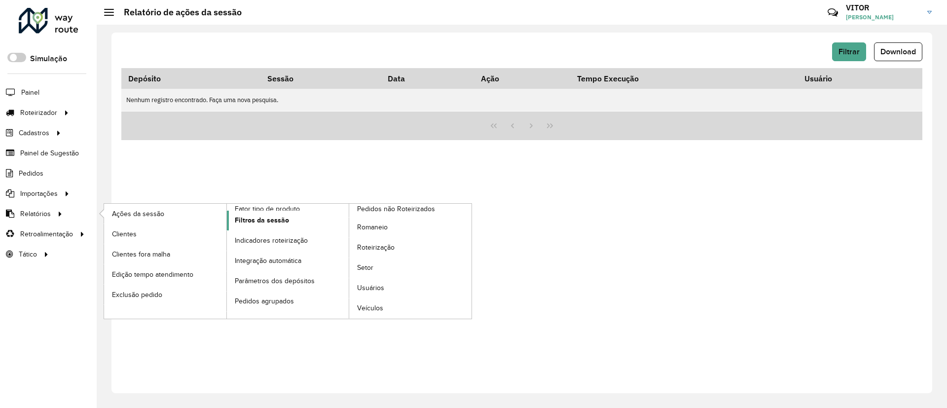
click at [284, 226] on link "Filtros da sessão" at bounding box center [288, 221] width 122 height 20
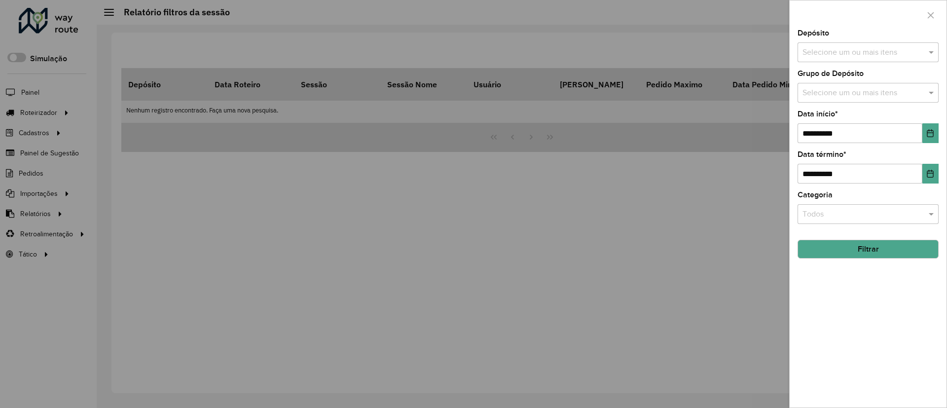
click at [628, 66] on div "**********" at bounding box center [867, 219] width 157 height 378
click at [628, 54] on input "text" at bounding box center [863, 53] width 126 height 12
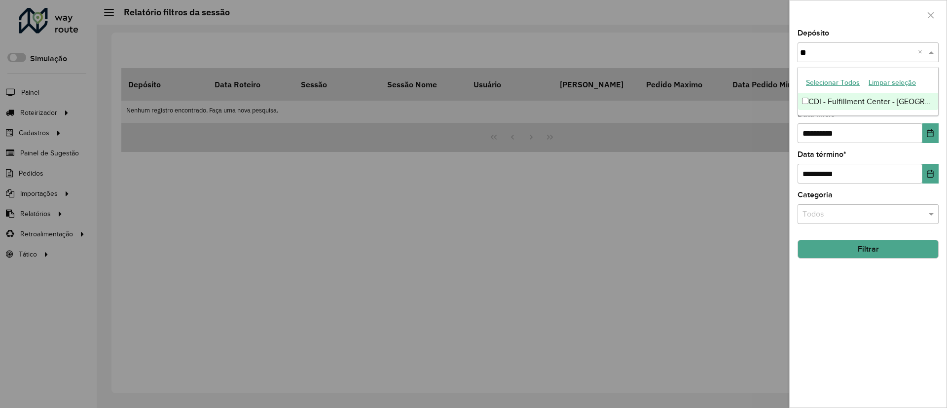
type input "*"
